Goal: Task Accomplishment & Management: Manage account settings

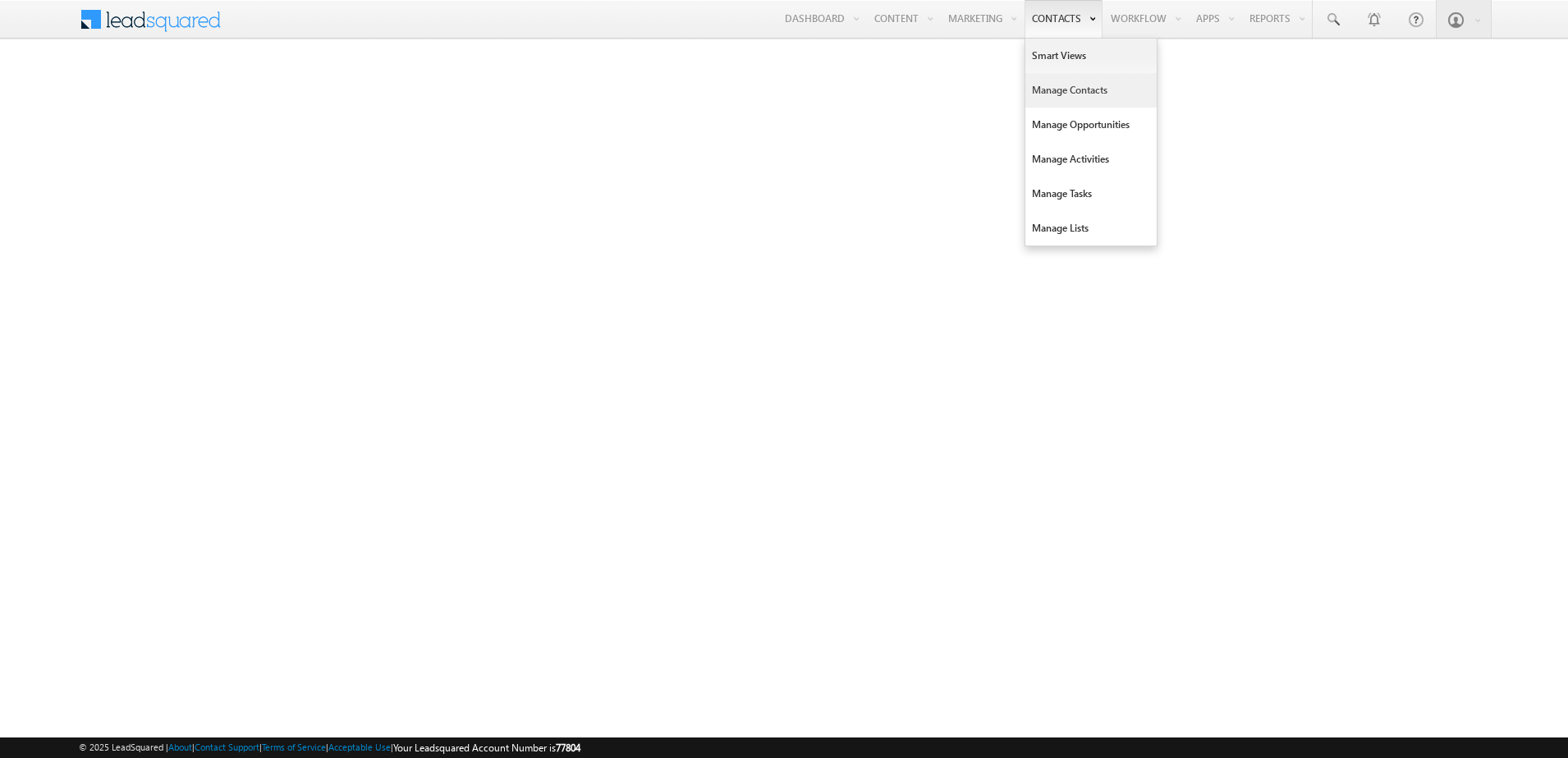
click at [1055, 96] on link "Manage Contacts" at bounding box center [1090, 90] width 131 height 34
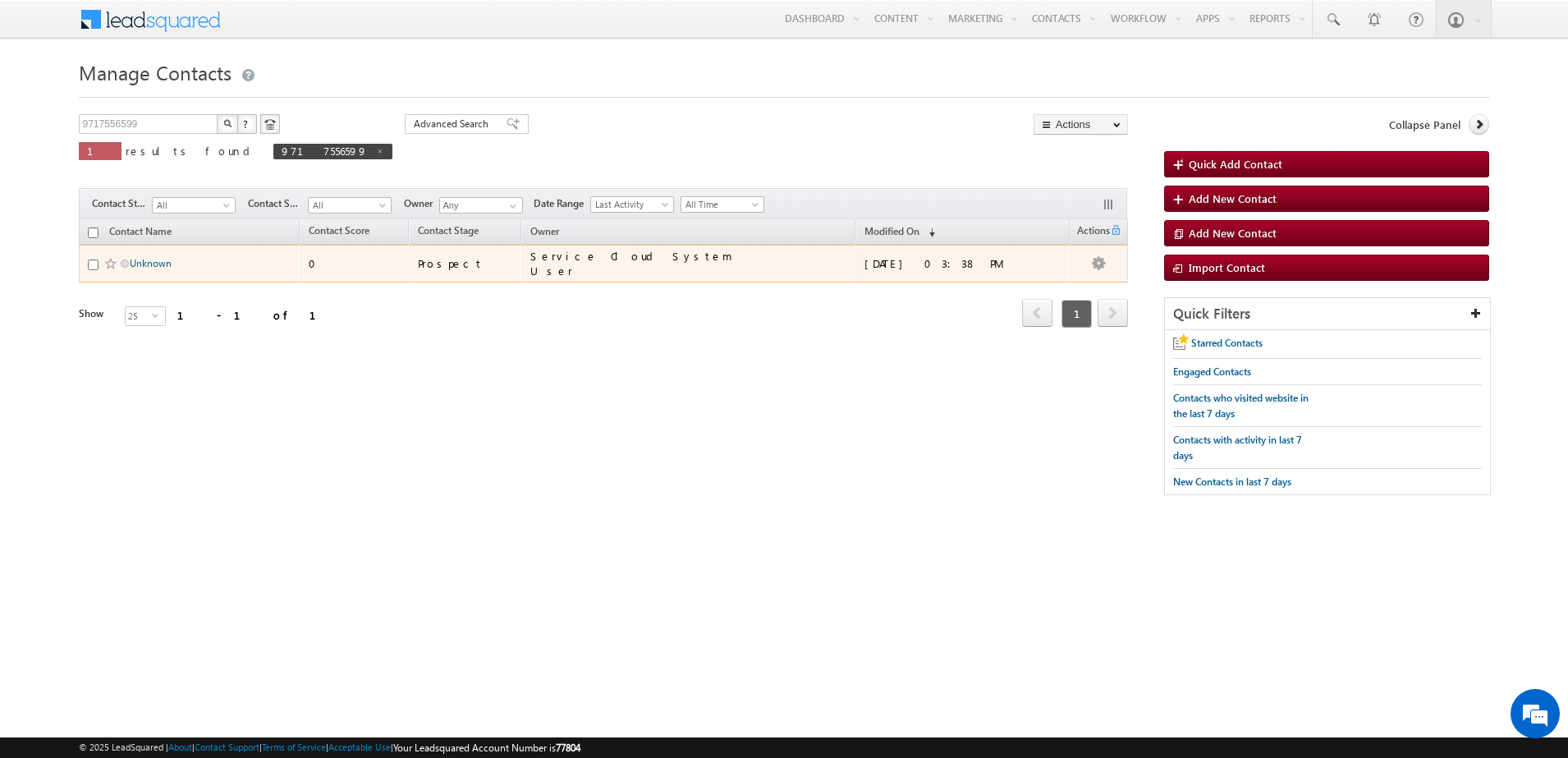
click at [152, 262] on link "Unknown" at bounding box center [151, 263] width 42 height 12
